Goal: Use online tool/utility: Utilize a website feature to perform a specific function

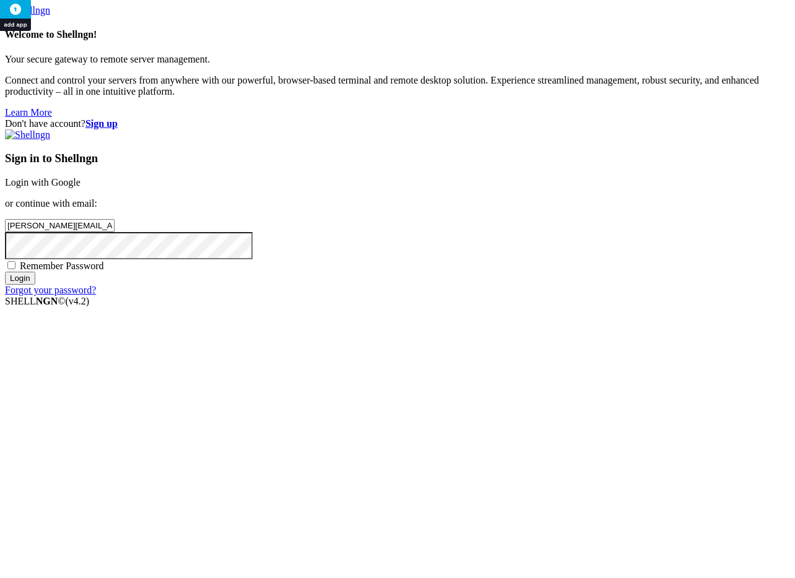
click at [35, 285] on input "Login" at bounding box center [20, 278] width 30 height 13
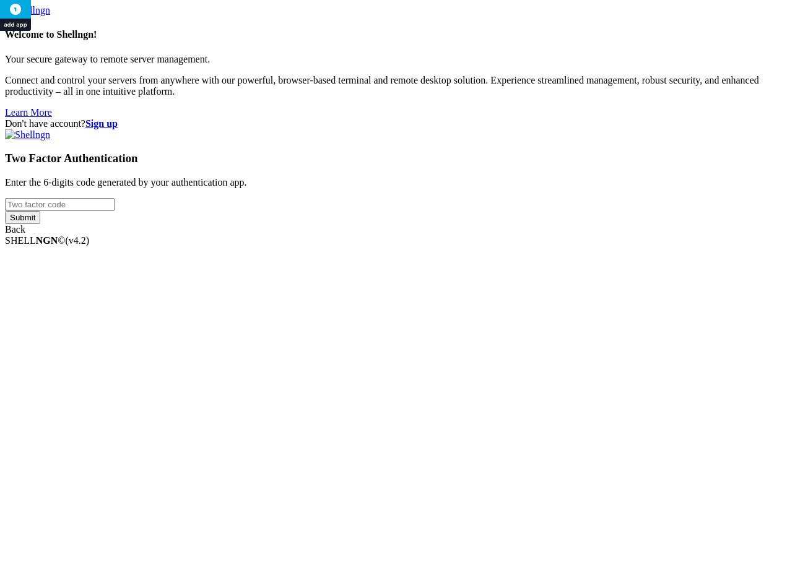
click at [115, 211] on input "number" at bounding box center [60, 204] width 110 height 13
type input "2"
type input "345915"
click at [5, 211] on input "Submit" at bounding box center [22, 217] width 35 height 13
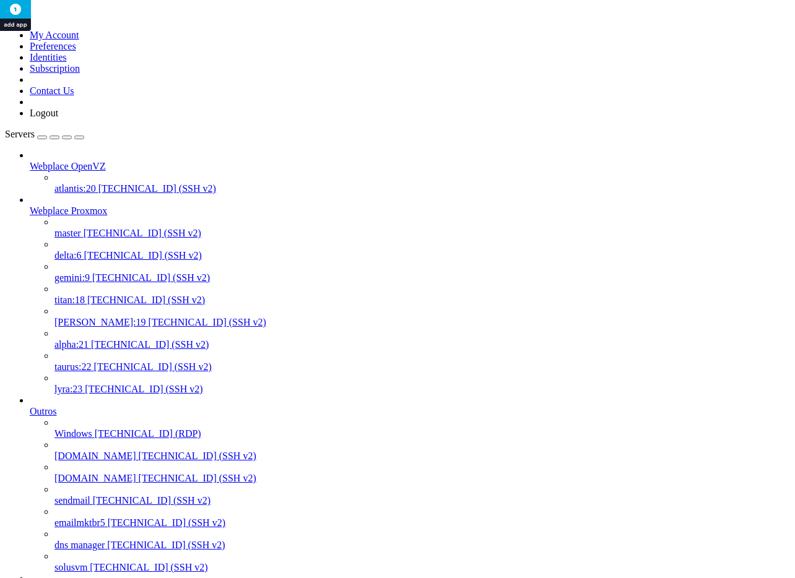
scroll to position [727, 0]
